Goal: Information Seeking & Learning: Compare options

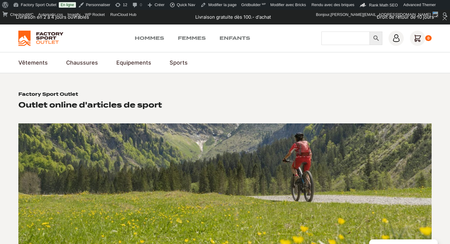
click at [338, 40] on input "Chercher" at bounding box center [346, 38] width 48 height 13
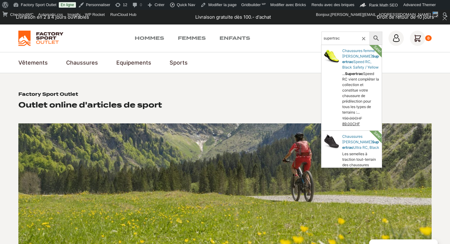
type input "supertrac"
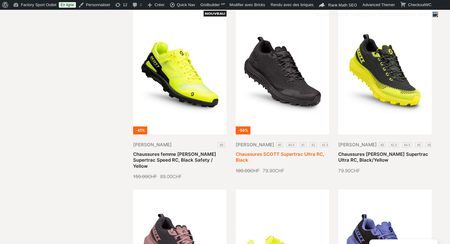
scroll to position [155, 0]
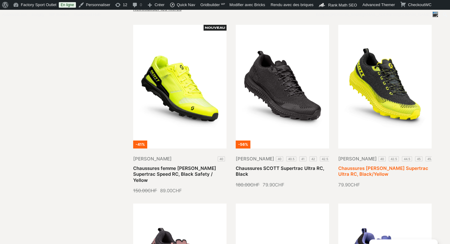
click at [380, 165] on link "Chaussures SCOTT Supertrac Ultra RC, Black/Yellow" at bounding box center [383, 171] width 90 height 12
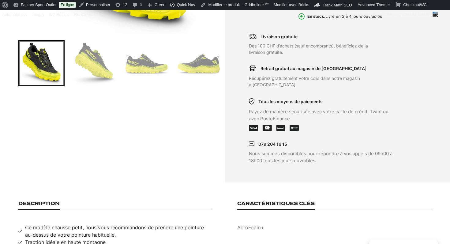
scroll to position [112, 0]
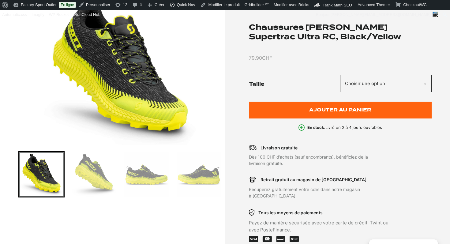
click at [378, 85] on select "Choisir une option 40 42.5 44.5 45 45.5" at bounding box center [386, 83] width 92 height 17
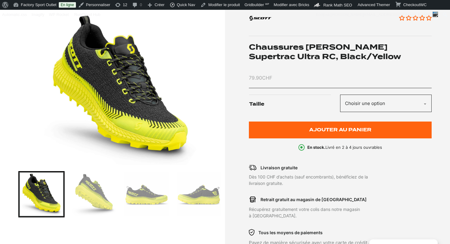
scroll to position [110, 0]
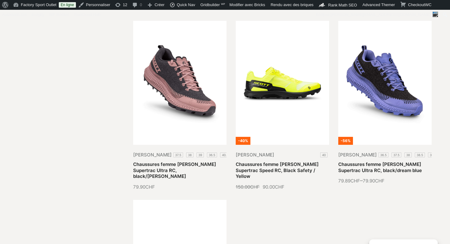
scroll to position [385, 0]
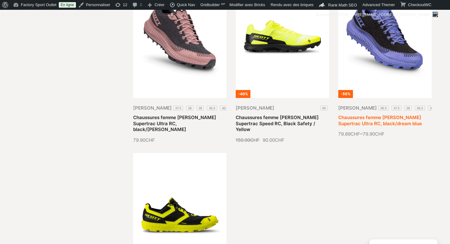
click at [385, 115] on link "Chaussures femme SCOTT Supertrac Ultra RC, black/dream blue" at bounding box center [380, 121] width 84 height 12
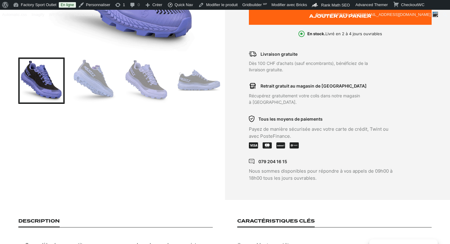
scroll to position [120, 0]
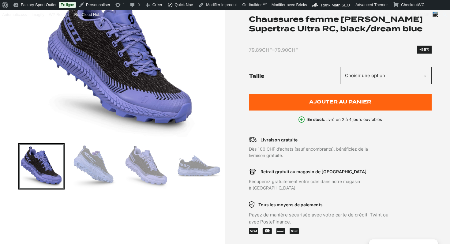
click at [400, 70] on select "Choisir une option 36.5 37.5 38 38.5 39 40.5 40" at bounding box center [386, 75] width 92 height 17
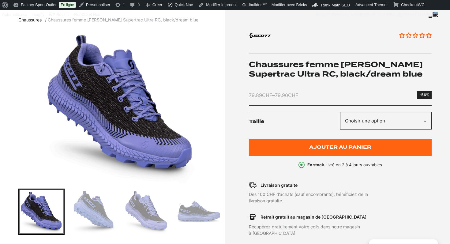
scroll to position [0, 0]
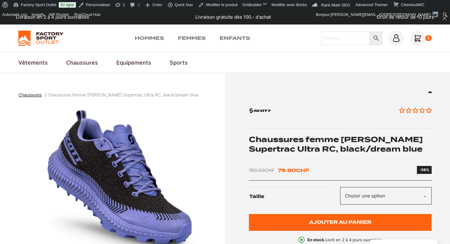
click at [43, 36] on img at bounding box center [40, 38] width 45 height 15
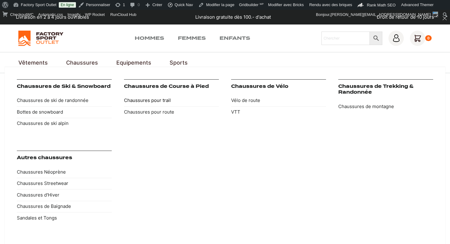
click at [165, 101] on link "Chaussures pour trail" at bounding box center [171, 101] width 95 height 12
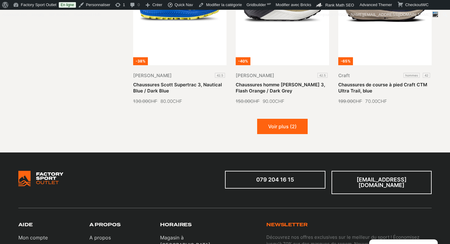
scroll to position [783, 0]
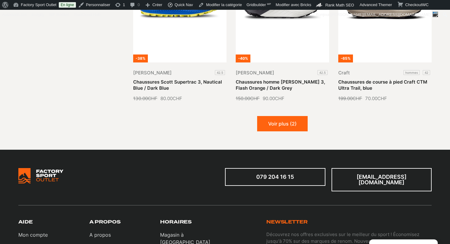
click at [288, 124] on button "Voir plus (2)" at bounding box center [282, 123] width 51 height 15
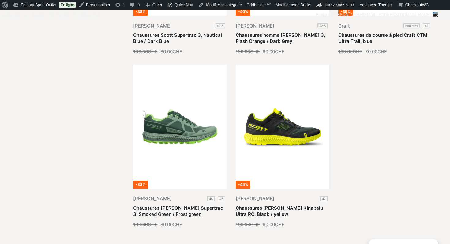
scroll to position [856, 0]
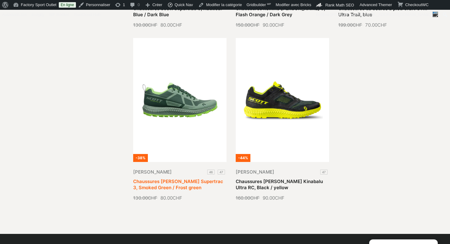
click at [186, 179] on link "Chaussures [PERSON_NAME] Supertrac 3, Smoked Green / Frost green" at bounding box center [178, 185] width 90 height 12
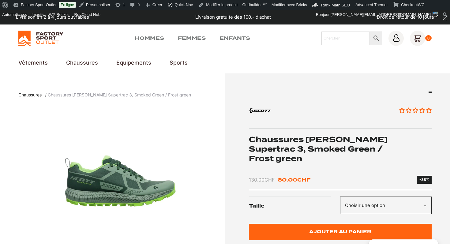
click at [270, 145] on h1 "Chaussures Scott Supertrac 3, Smoked Green / Frost green" at bounding box center [340, 149] width 183 height 29
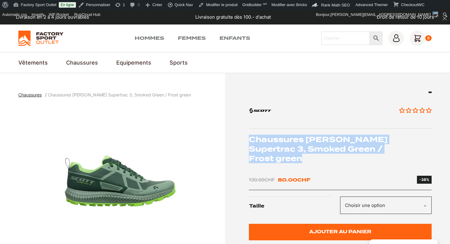
click at [270, 145] on h1 "Chaussures Scott Supertrac 3, Smoked Green / Frost green" at bounding box center [340, 149] width 183 height 29
copy div "Chaussures Scott Supertrac 3, Smoked Green / Frost green"
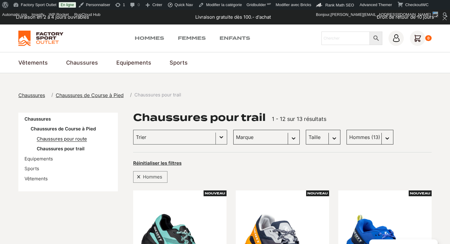
click at [74, 136] on link "Chaussures pour route" at bounding box center [62, 139] width 50 height 6
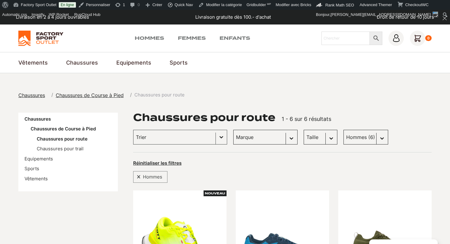
click at [44, 39] on img at bounding box center [40, 38] width 45 height 15
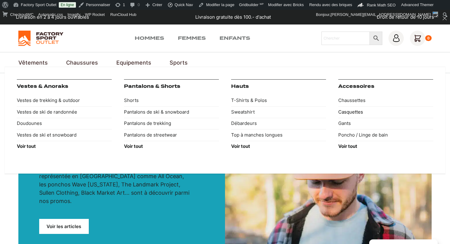
click at [351, 111] on link "Casquettes" at bounding box center [385, 112] width 95 height 12
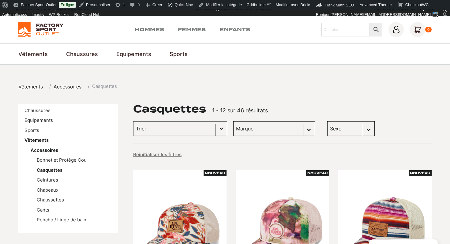
scroll to position [10, 0]
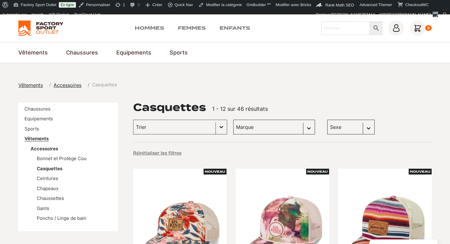
click at [34, 138] on link "Vêtements" at bounding box center [37, 139] width 24 height 6
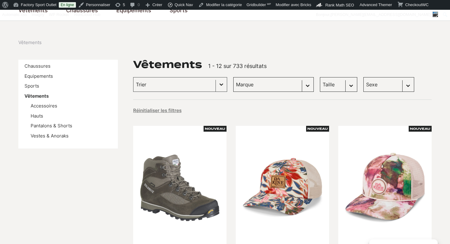
scroll to position [58, 0]
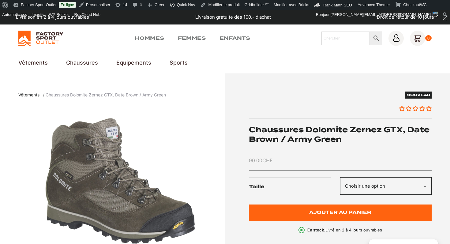
click at [288, 130] on h1 "Chaussures Dolomite Zernez GTX, Date Brown / Army Green" at bounding box center [340, 134] width 183 height 19
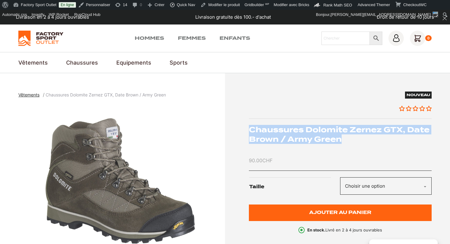
click at [288, 130] on h1 "Chaussures Dolomite Zernez GTX, Date Brown / Army Green" at bounding box center [340, 134] width 183 height 19
copy div "Chaussures Dolomite Zernez GTX, Date Brown / Army Green"
